Goal: Task Accomplishment & Management: Use online tool/utility

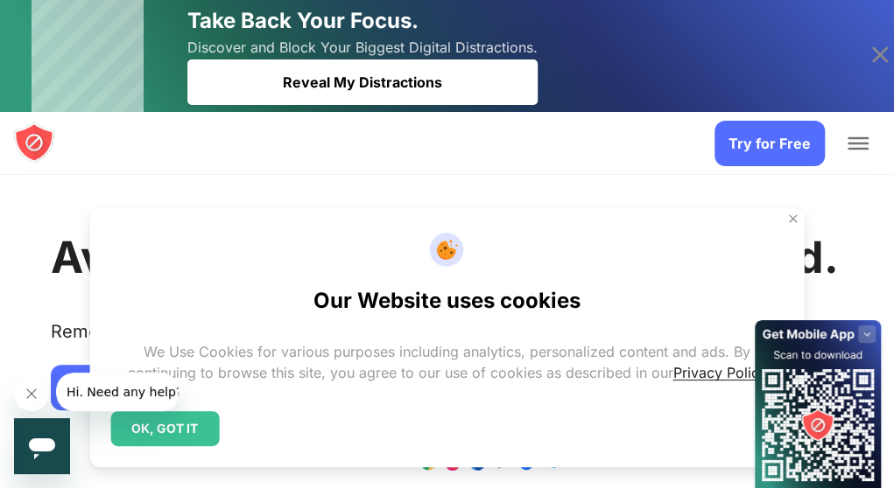
click at [867, 327] on rect at bounding box center [867, 335] width 18 height 18
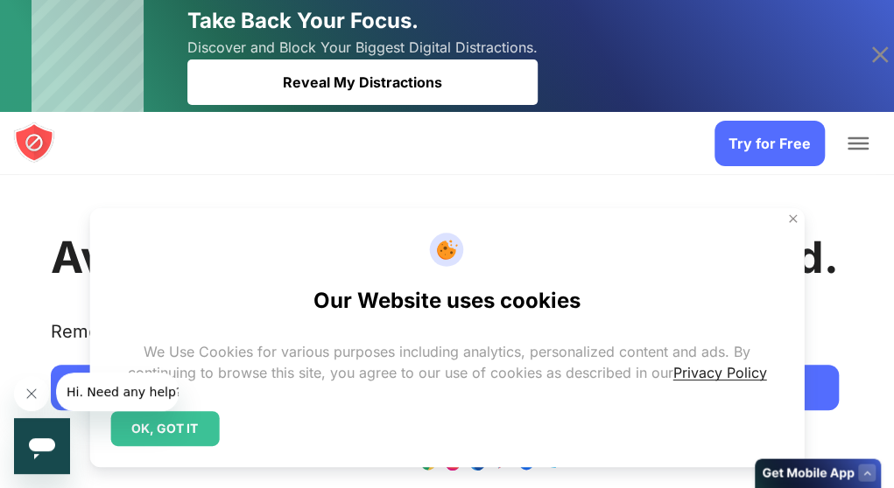
click at [790, 393] on div "Our Website uses cookies We Use Cookies for various purposes including analytic…" at bounding box center [446, 337] width 715 height 259
click at [786, 226] on img at bounding box center [793, 219] width 14 height 14
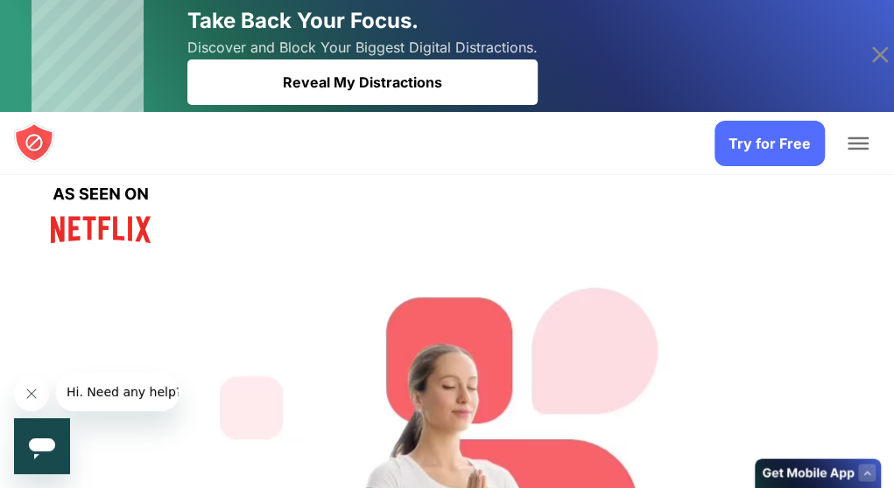
scroll to position [175, 0]
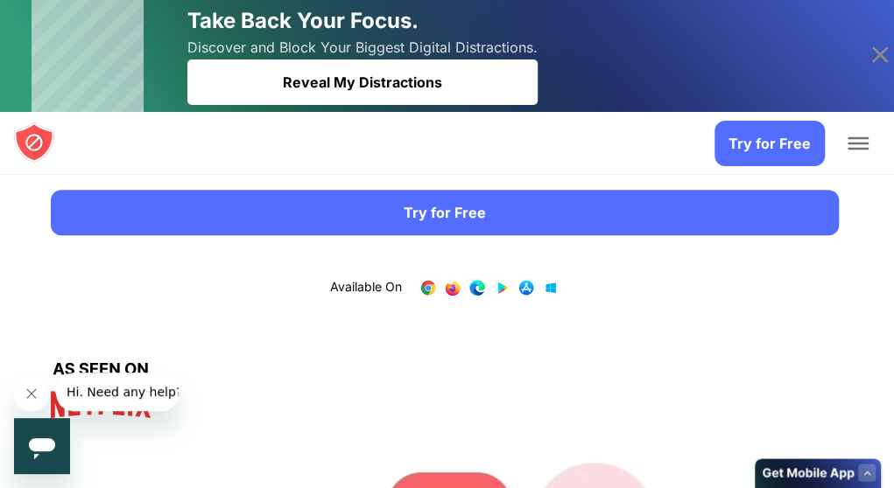
click at [240, 235] on link "Try for Free" at bounding box center [445, 213] width 788 height 46
click at [0, 0] on span "Add to Chrome" at bounding box center [0, 0] width 0 height 0
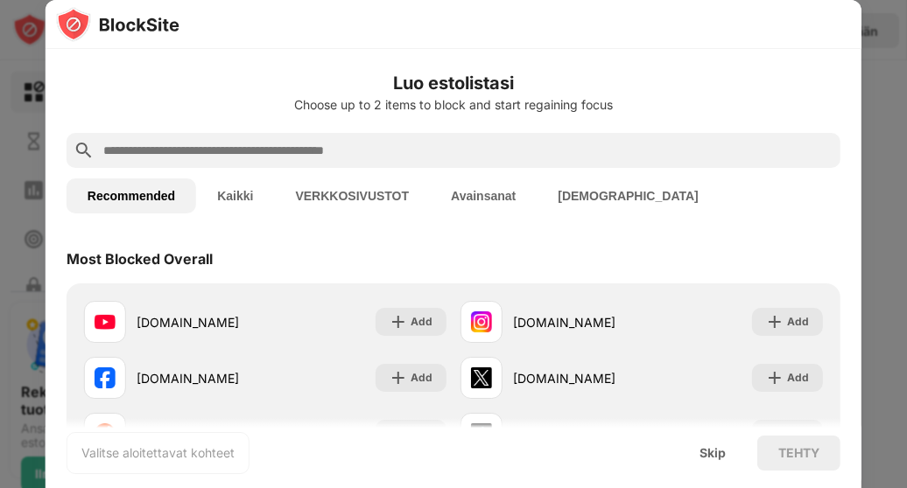
click at [364, 136] on div at bounding box center [454, 150] width 774 height 35
click at [347, 147] on input "text" at bounding box center [468, 150] width 732 height 21
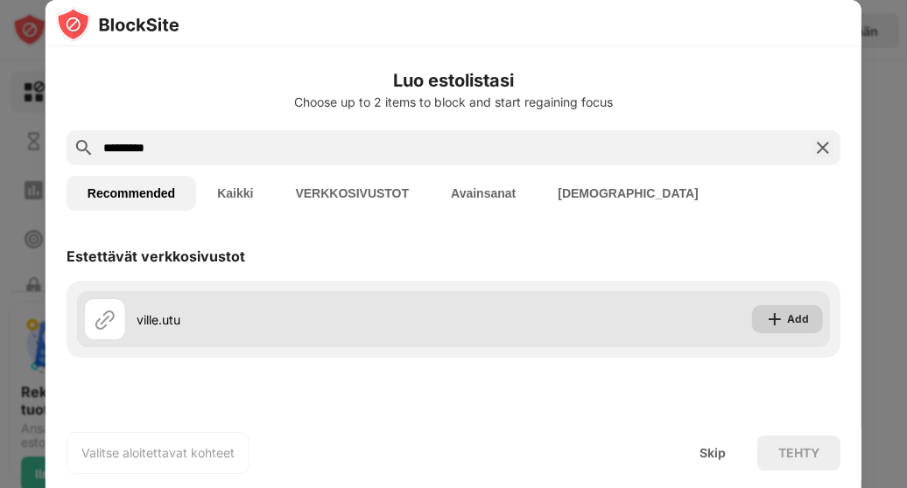
type input "*********"
click at [808, 316] on div "Add" at bounding box center [798, 320] width 22 height 18
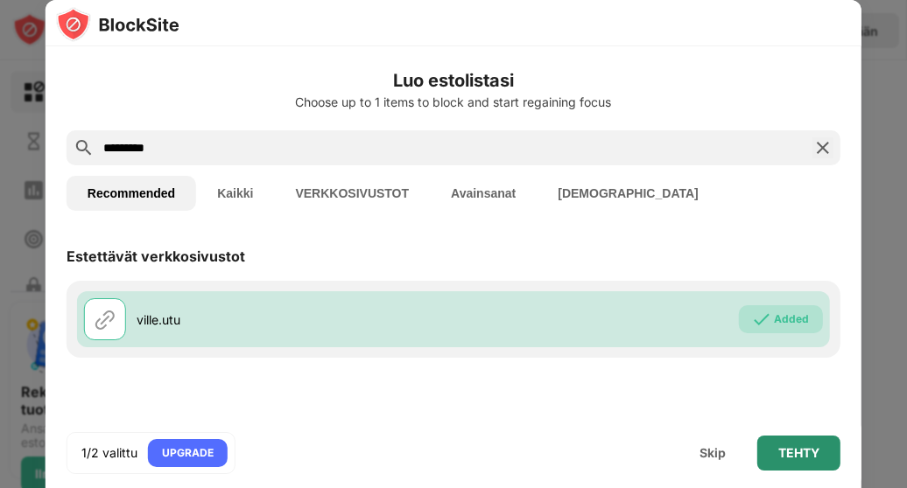
click at [800, 461] on div "TEHTY" at bounding box center [798, 453] width 83 height 35
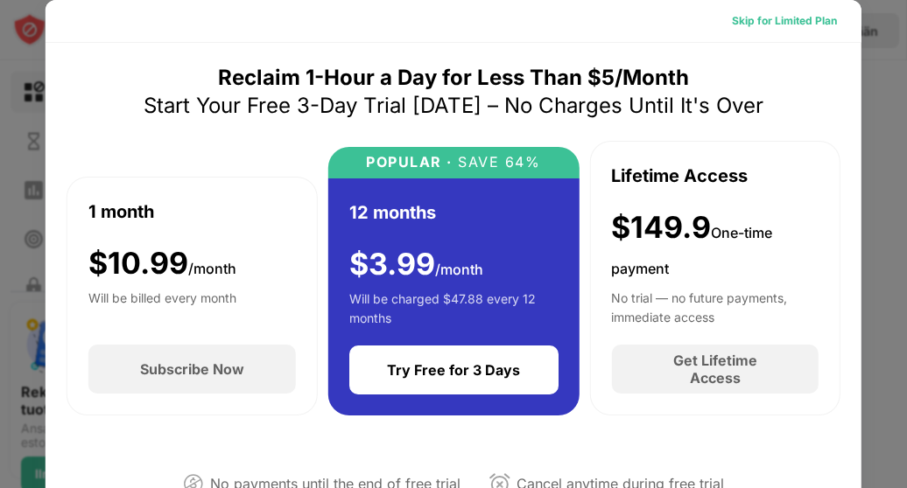
click at [744, 30] on div "Skip for Limited Plan" at bounding box center [784, 21] width 133 height 28
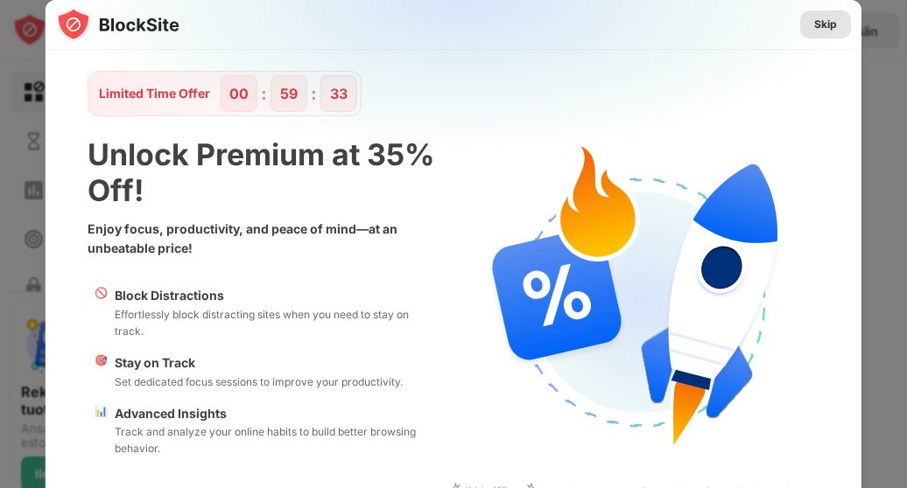
click at [814, 22] on div "Skip" at bounding box center [825, 25] width 23 height 18
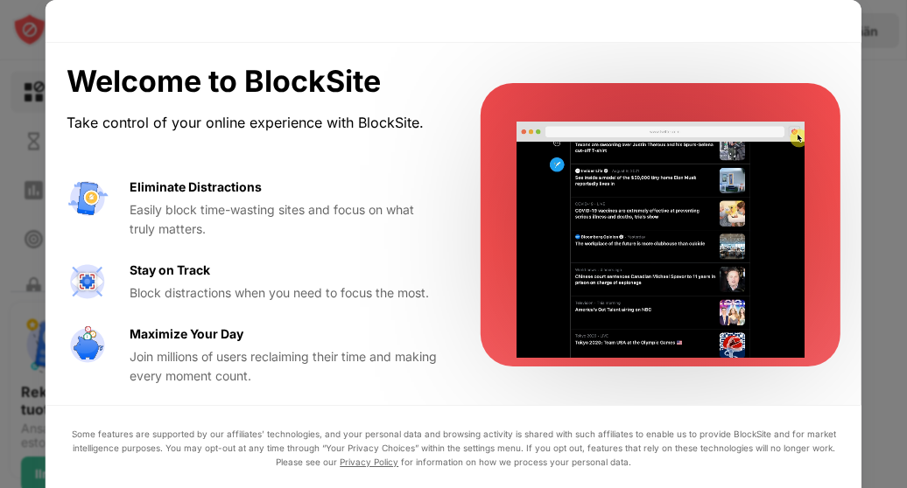
click at [872, 67] on div at bounding box center [453, 244] width 907 height 488
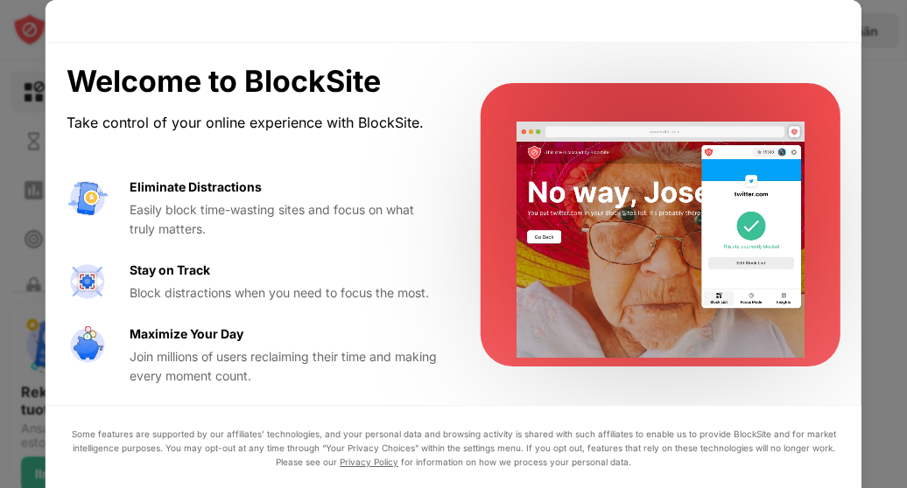
scroll to position [21, 0]
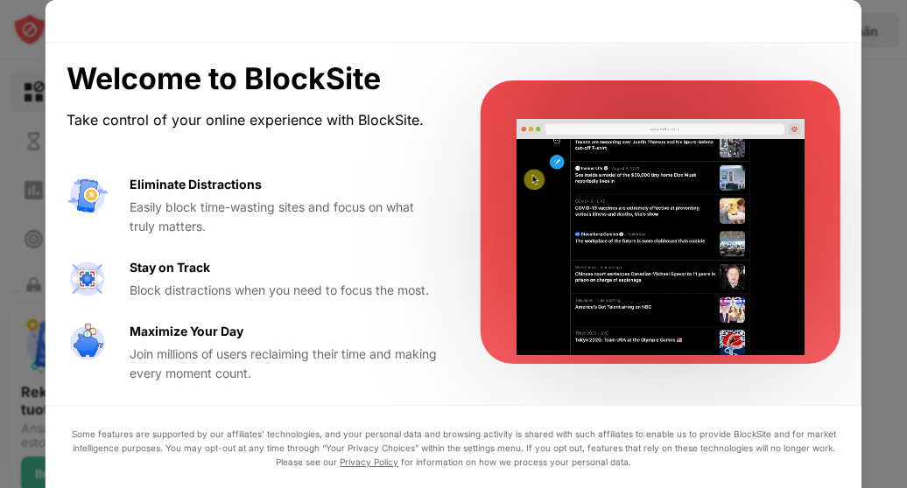
click at [348, 213] on div "Easily block time-wasting sites and focus on what truly matters." at bounding box center [284, 217] width 309 height 39
click at [265, 307] on div "Eliminate Distractions Easily block time-wasting sites and focus on what truly …" at bounding box center [253, 279] width 372 height 209
click at [666, 145] on video at bounding box center [660, 237] width 288 height 255
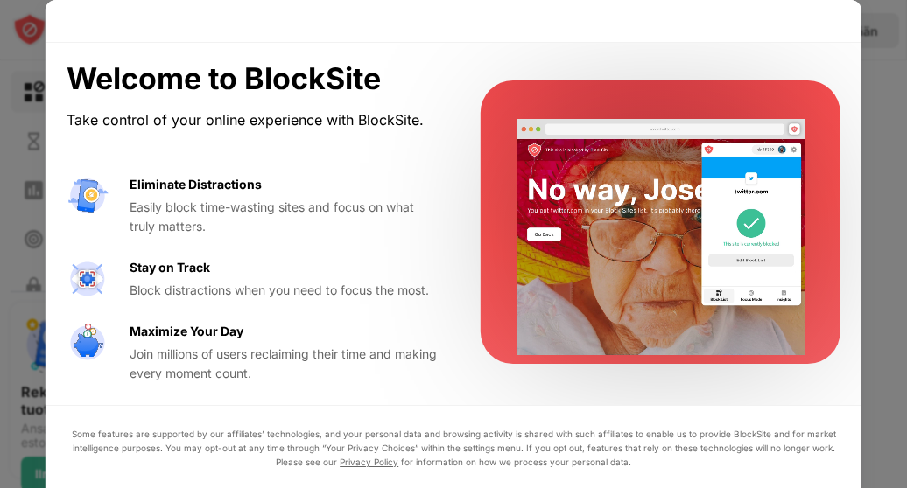
scroll to position [0, 0]
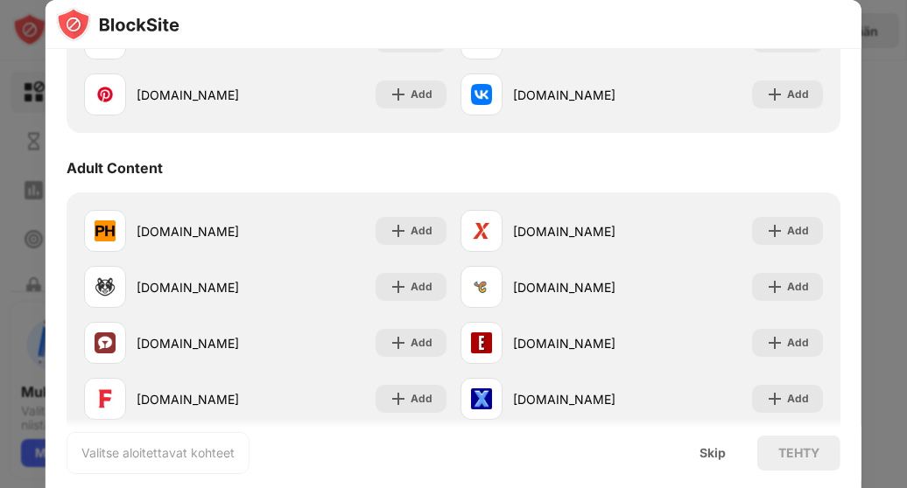
scroll to position [875, 0]
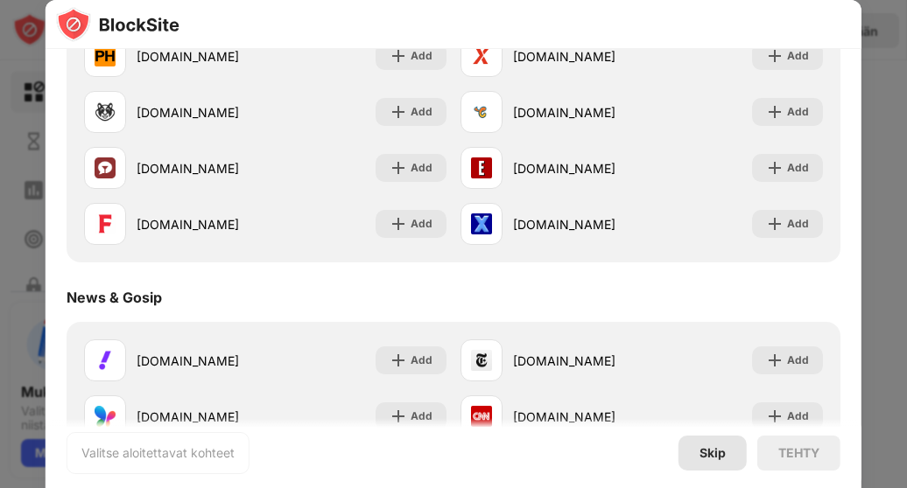
click at [704, 464] on div "Skip" at bounding box center [712, 453] width 68 height 35
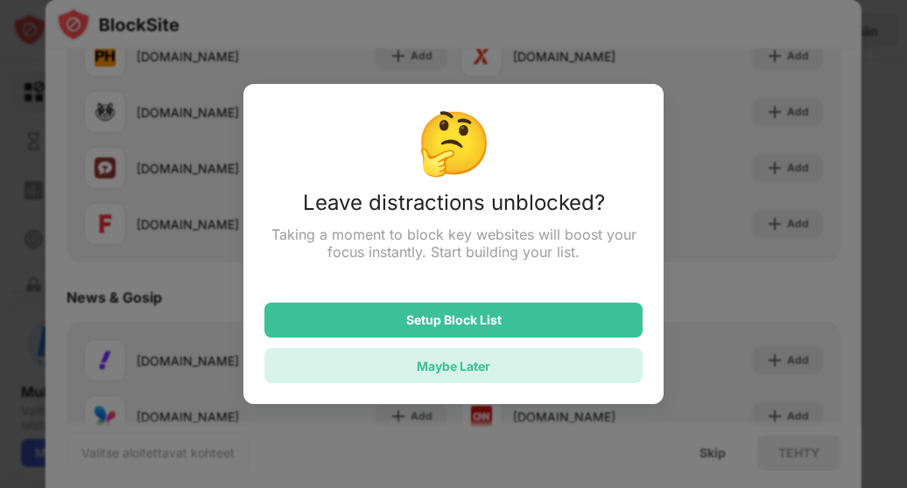
click at [481, 370] on div "Maybe Later" at bounding box center [454, 366] width 74 height 15
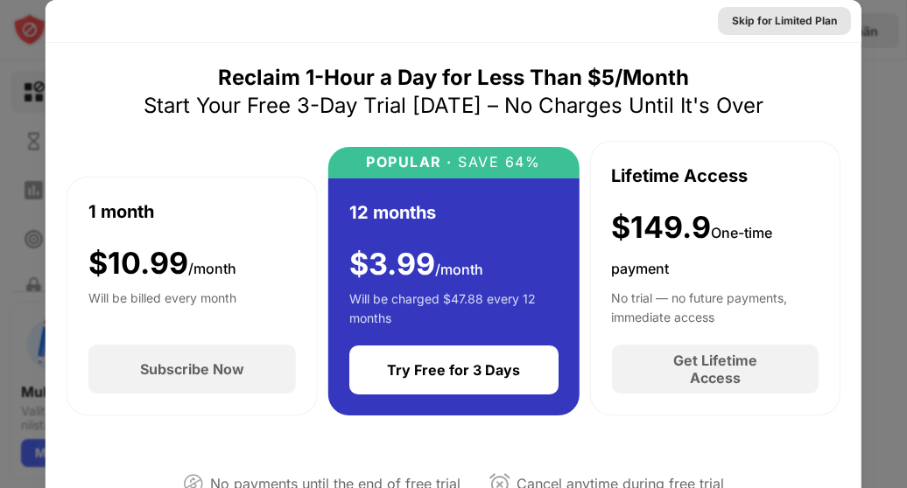
click at [753, 16] on div "Skip for Limited Plan" at bounding box center [784, 21] width 105 height 18
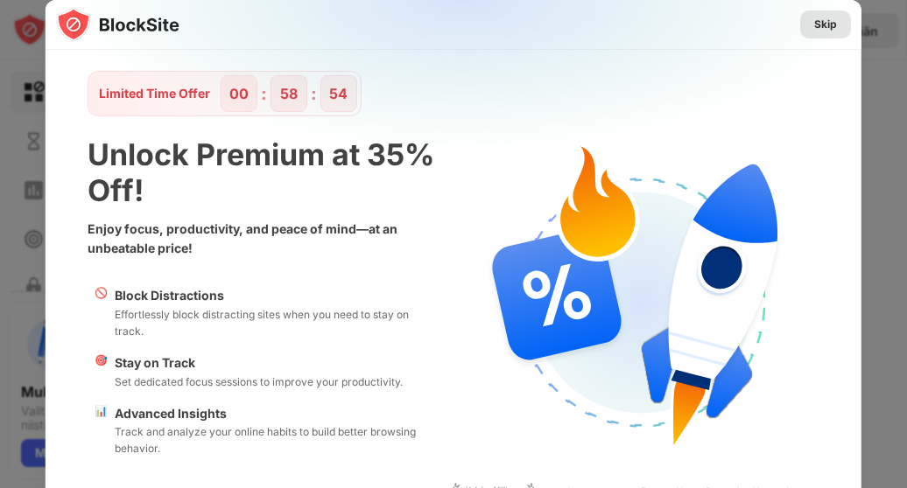
click at [814, 22] on div "Skip" at bounding box center [825, 25] width 23 height 18
